Goal: Complete application form: Complete application form

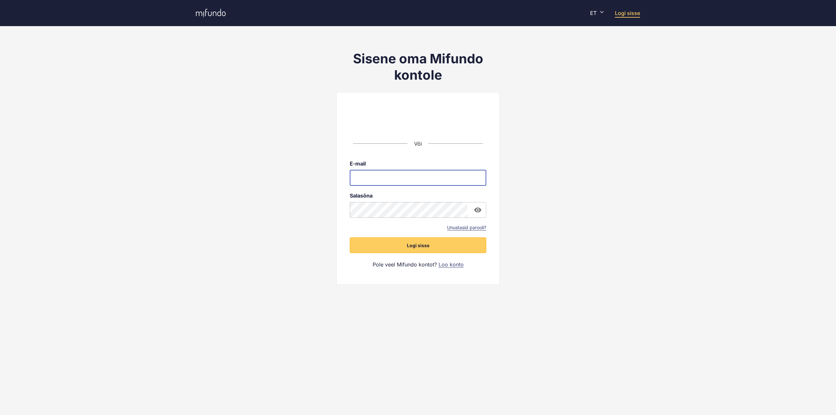
click at [377, 181] on input "email" at bounding box center [418, 178] width 137 height 16
type input "**********"
click at [350, 238] on button "Logi sisse" at bounding box center [418, 246] width 137 height 16
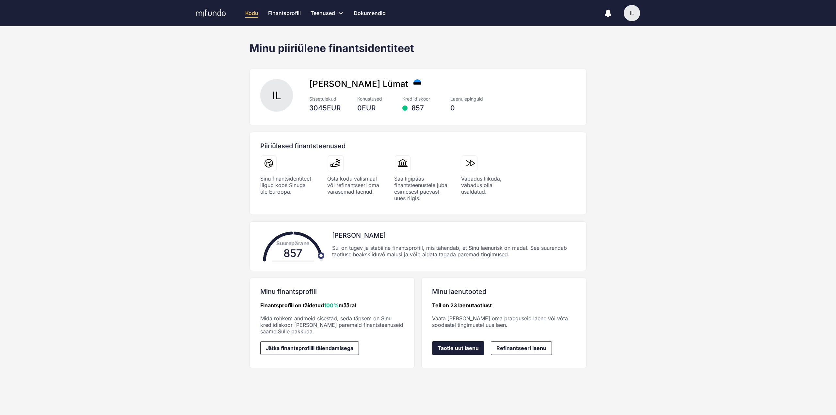
click at [455, 351] on span "Taotle uut laenu" at bounding box center [458, 348] width 41 height 6
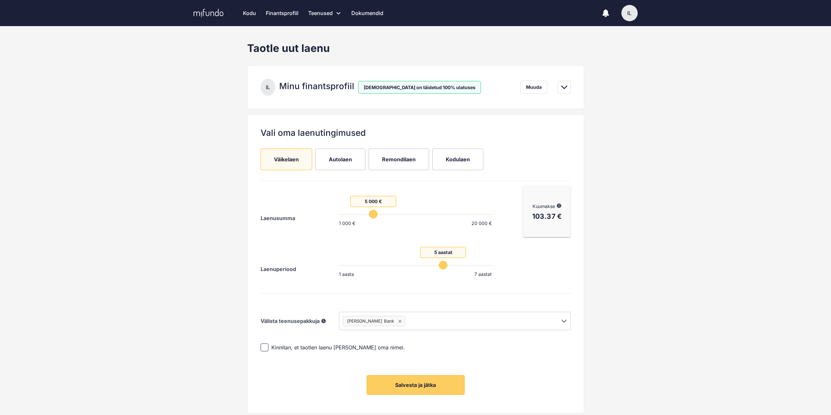
click at [460, 156] on span "Kodulaen" at bounding box center [458, 159] width 24 height 10
click at [399, 321] on rect at bounding box center [400, 321] width 3 height 3
click at [396, 161] on span "Remondilaen" at bounding box center [399, 159] width 34 height 7
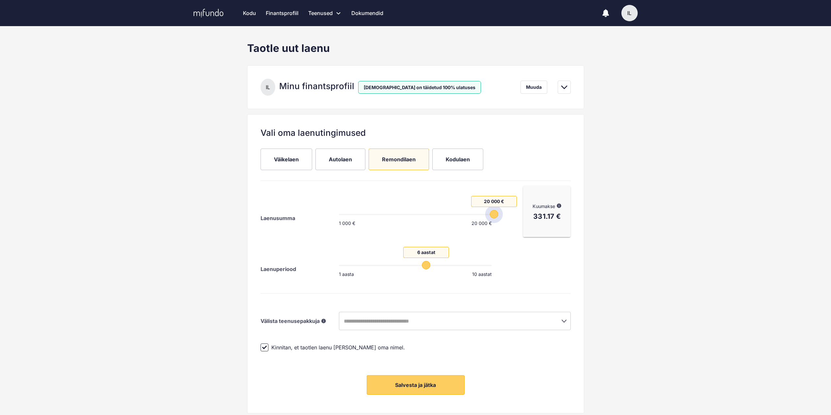
drag, startPoint x: 391, startPoint y: 214, endPoint x: 518, endPoint y: 230, distance: 128.4
click at [518, 230] on div "Laenusumma 20 000 € 1 000 € 20 000 € Laenuperiood 6 aastat 1 aasta 10 aastat Ku…" at bounding box center [416, 237] width 316 height 107
click at [459, 154] on label "Kodulaen" at bounding box center [458, 160] width 51 height 22
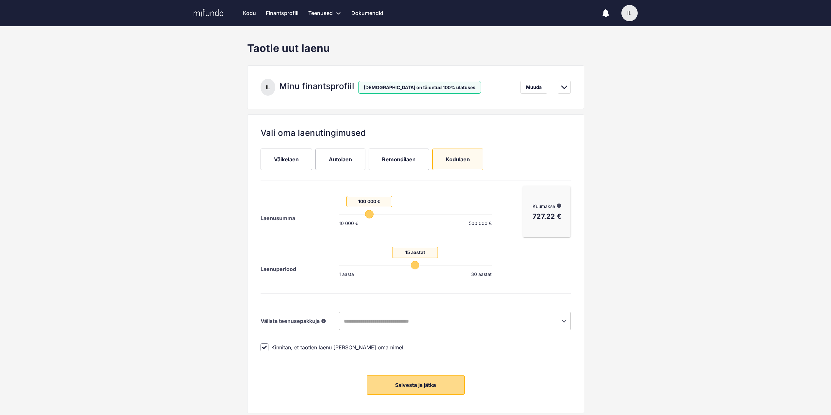
click at [421, 383] on span "Salvesta ja jätka" at bounding box center [415, 385] width 41 height 7
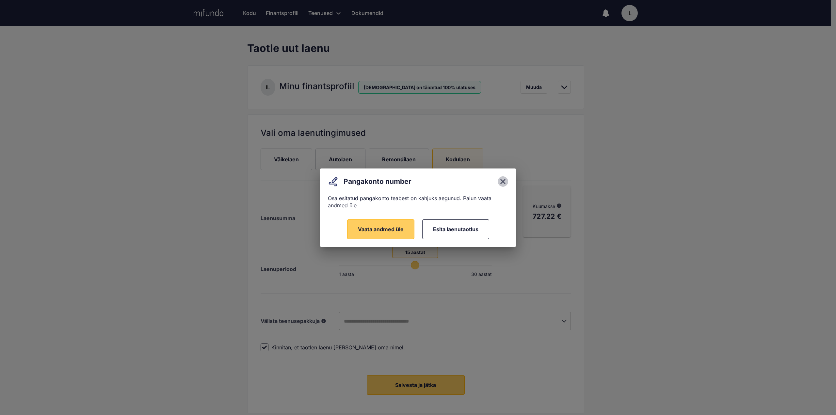
click at [504, 181] on icon "close" at bounding box center [503, 181] width 5 height 5
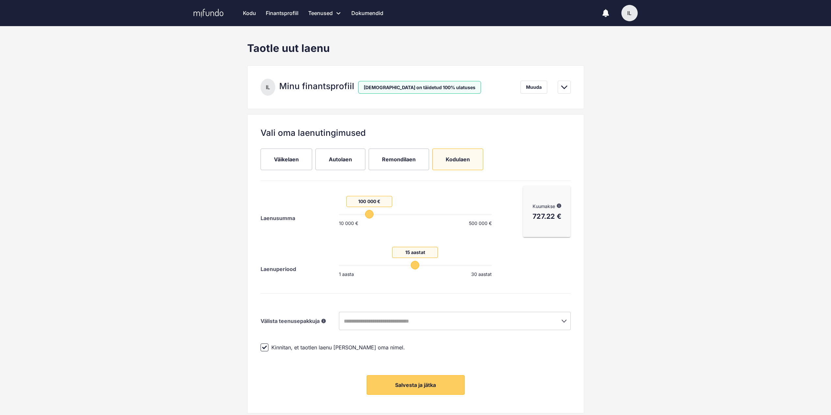
click at [290, 158] on span "Väikelaen" at bounding box center [286, 159] width 25 height 7
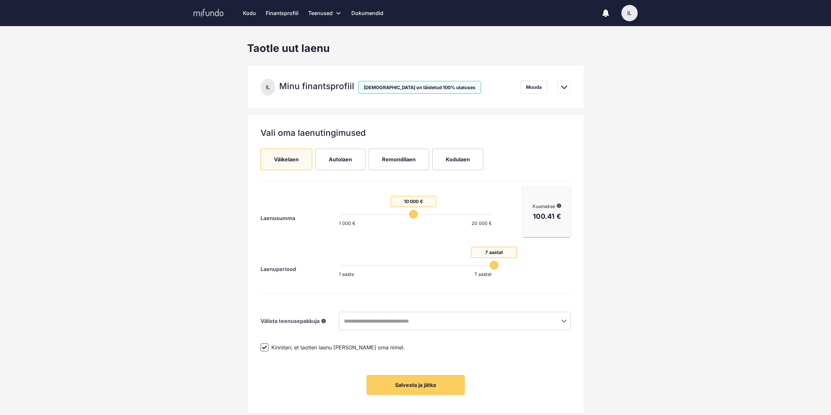
drag, startPoint x: 495, startPoint y: 214, endPoint x: 412, endPoint y: 218, distance: 83.1
click at [412, 218] on span "10 000 €" at bounding box center [413, 214] width 8 height 8
drag, startPoint x: 492, startPoint y: 264, endPoint x: 501, endPoint y: 265, distance: 9.8
click at [499, 265] on span "7 aastat" at bounding box center [494, 265] width 8 height 8
click at [408, 321] on input "text" at bounding box center [446, 321] width 208 height 12
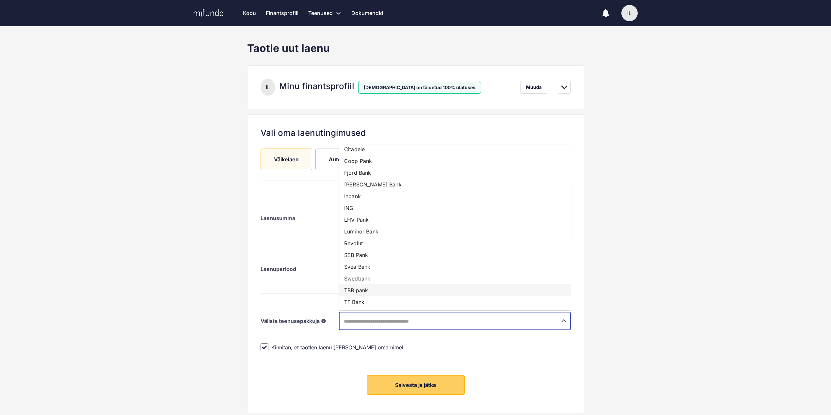
scroll to position [25, 0]
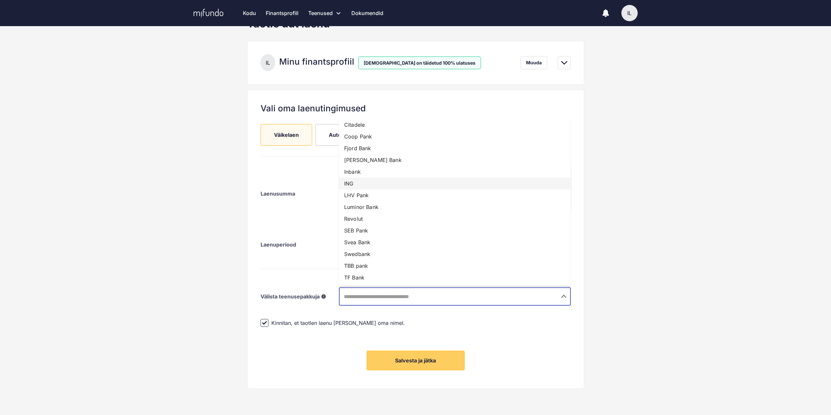
click at [349, 180] on li "ING" at bounding box center [455, 184] width 232 height 12
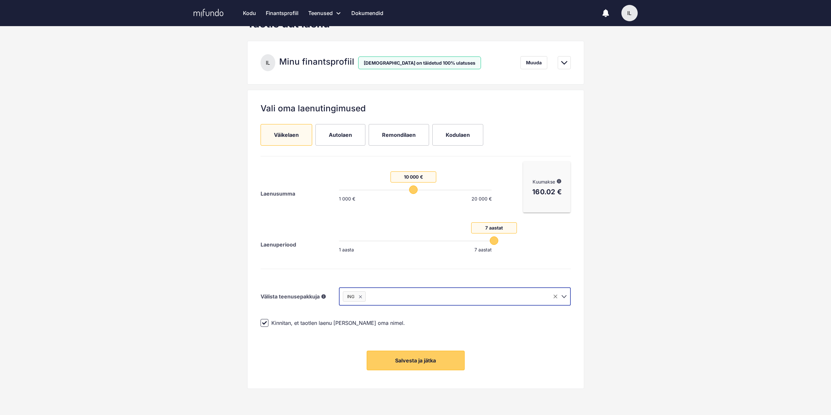
click at [363, 295] on icon at bounding box center [361, 297] width 8 height 8
click at [566, 299] on icon "Open" at bounding box center [564, 297] width 8 height 8
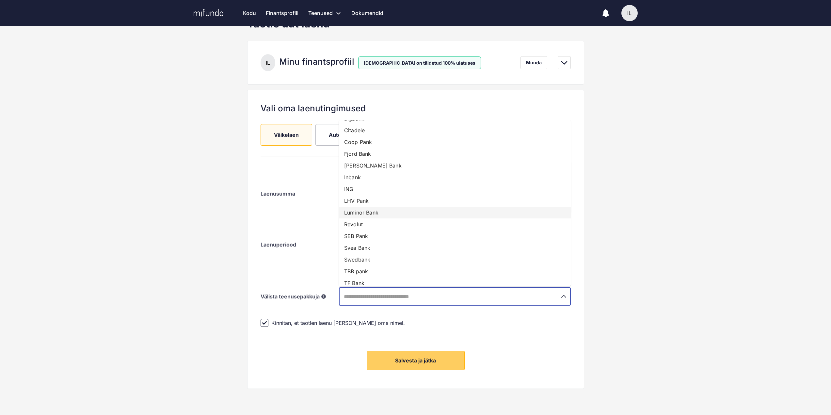
scroll to position [16, 0]
